Goal: Task Accomplishment & Management: Use online tool/utility

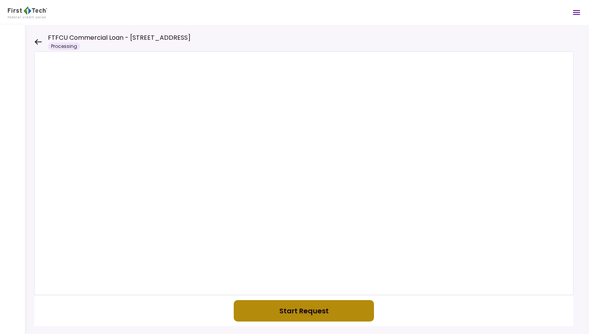
click at [300, 309] on button "Start Request" at bounding box center [304, 310] width 140 height 21
